Goal: Task Accomplishment & Management: Manage account settings

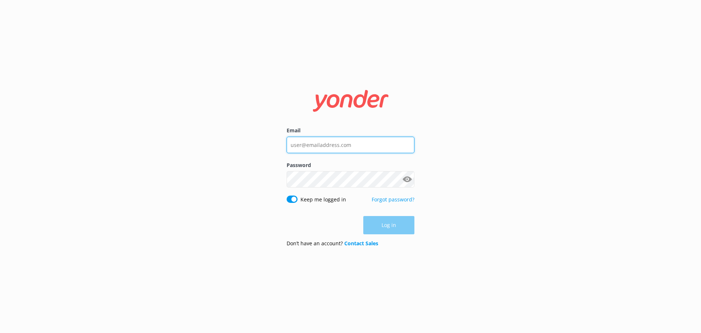
type input "sales@polyad.com"
click at [390, 220] on div "Log in" at bounding box center [351, 225] width 128 height 18
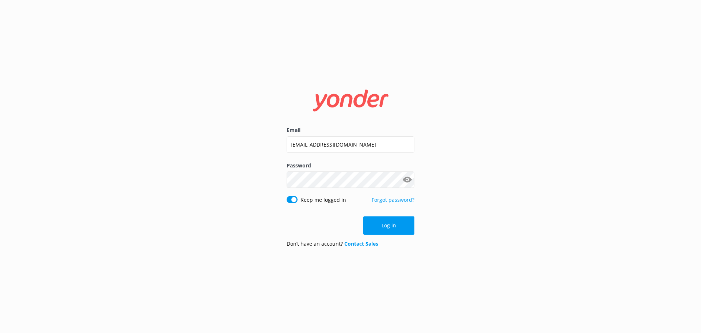
click at [390, 220] on button "Log in" at bounding box center [388, 225] width 51 height 18
